Goal: Transaction & Acquisition: Purchase product/service

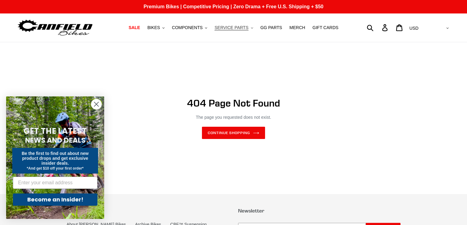
click at [251, 29] on icon ".cls-1{fill:#231f20}" at bounding box center [252, 28] width 2 height 2
click at [206, 30] on button "COMPONENTS .cls-1{fill:#231f20}" at bounding box center [189, 28] width 41 height 8
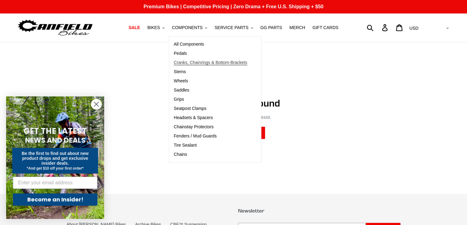
click at [194, 62] on span "Cranks, Chainrings & Bottom-Brackets" at bounding box center [211, 62] width 74 height 5
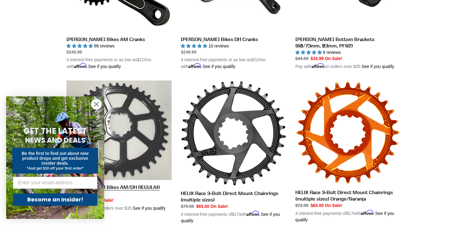
scroll to position [245, 0]
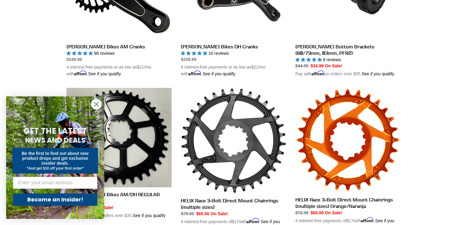
click at [99, 104] on circle "Close dialog" at bounding box center [96, 104] width 10 height 10
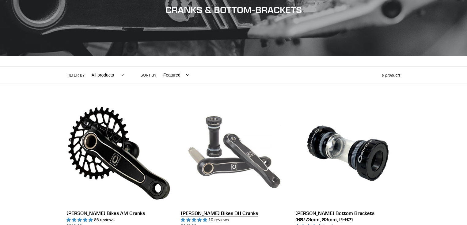
scroll to position [98, 0]
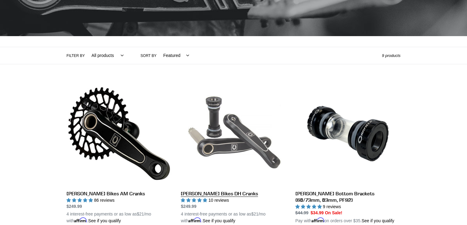
click at [229, 123] on link "Canfield Bikes DH Cranks" at bounding box center [233, 153] width 105 height 144
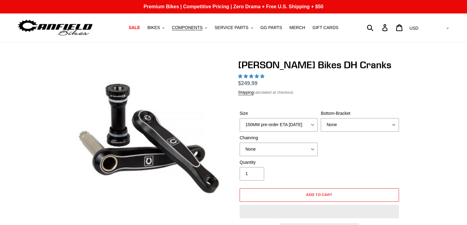
select select "highest-rating"
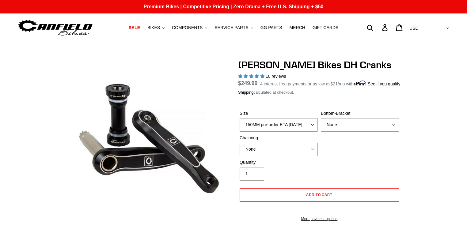
click at [315, 125] on div "Size 150MM pre-order ETA 9/30/25 155MM pre-order ETA 9/30/25 160MM 165MM" at bounding box center [278, 120] width 81 height 21
click at [308, 131] on select "150MM pre-order ETA 9/30/25 155MM pre-order ETA 9/30/25 160MM 165MM" at bounding box center [279, 124] width 78 height 13
click at [309, 131] on select "150MM pre-order ETA 9/30/25 155MM pre-order ETA 9/30/25 160MM 165MM" at bounding box center [279, 124] width 78 height 13
click at [348, 132] on select "None BSA Threaded 83mm" at bounding box center [360, 124] width 78 height 13
click at [317, 156] on div "Chainring None 34t Round" at bounding box center [278, 145] width 81 height 21
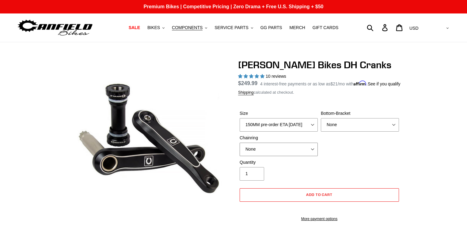
click at [312, 156] on select "None 34t Round" at bounding box center [279, 149] width 78 height 13
click at [340, 152] on div "Size 150MM pre-order ETA 9/30/25 155MM pre-order ETA 9/30/25 160MM 165MM Bottom…" at bounding box center [319, 134] width 163 height 49
drag, startPoint x: 290, startPoint y: 116, endPoint x: 288, endPoint y: 112, distance: 4.3
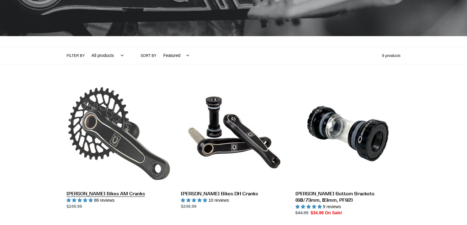
click at [93, 196] on link "[PERSON_NAME] Bikes AM Cranks" at bounding box center [119, 145] width 105 height 129
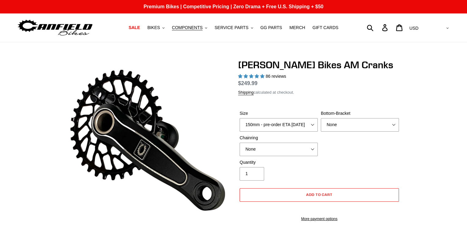
select select "highest-rating"
click at [273, 125] on select "150mm - pre-order ETA [DATE] 155mm - pre-order ETA [DATE] 160mm - pre-order ETA…" at bounding box center [279, 124] width 78 height 13
click at [338, 117] on label "Bottom-Bracket" at bounding box center [360, 113] width 78 height 6
click at [338, 122] on select "None BSA Threaded 68/73mm Press Fit PF92" at bounding box center [360, 124] width 78 height 13
click at [343, 131] on select "None BSA Threaded 68/73mm Press Fit PF92" at bounding box center [360, 124] width 78 height 13
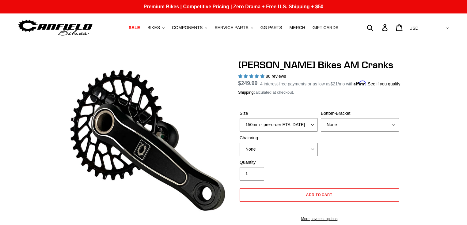
click at [310, 156] on select "None 30t Round (Boost 148) 30t Oval (Boost 148) 32t Round (Boost 148) 32t Oval …" at bounding box center [279, 149] width 78 height 13
click at [368, 132] on select "None BSA Threaded 68/73mm Press Fit PF92" at bounding box center [360, 124] width 78 height 13
select select "BSA Threaded 68/73mm"
click at [321, 126] on select "None BSA Threaded 68/73mm Press Fit PF92" at bounding box center [360, 124] width 78 height 13
click at [306, 132] on select "150mm - pre-order ETA [DATE] 155mm - pre-order ETA [DATE] 160mm - pre-order ETA…" at bounding box center [279, 124] width 78 height 13
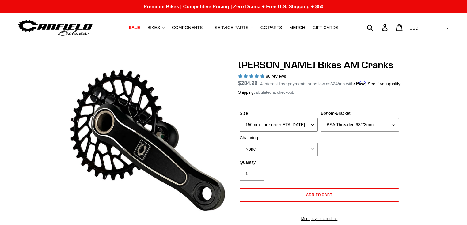
select select "155mm - pre-order ETA [DATE]"
click at [240, 126] on select "150mm - pre-order ETA [DATE] 155mm - pre-order ETA [DATE] 160mm - pre-order ETA…" at bounding box center [279, 124] width 78 height 13
click at [367, 156] on div "Size 150mm - pre-order ETA [DATE] 155mm - pre-order ETA [DATE] 160mm - pre-orde…" at bounding box center [319, 134] width 163 height 49
